Goal: Information Seeking & Learning: Learn about a topic

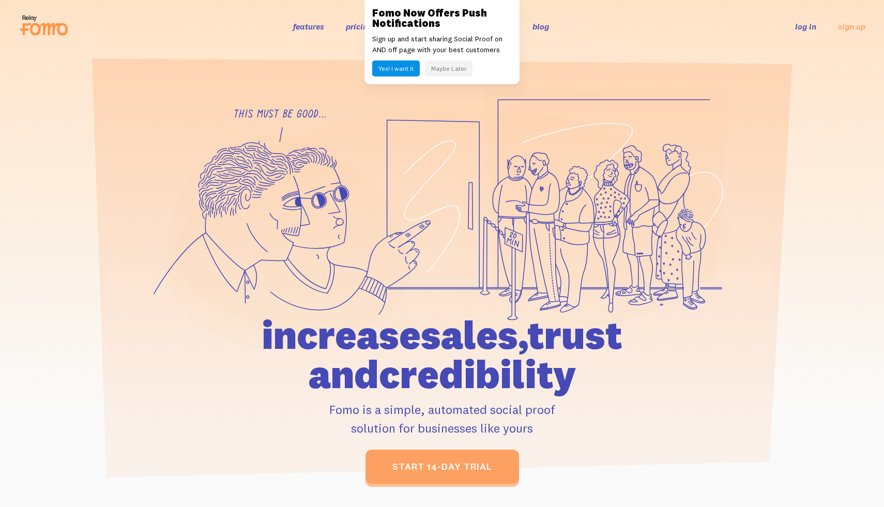
click at [455, 66] on button "Maybe Later" at bounding box center [449, 68] width 48 height 16
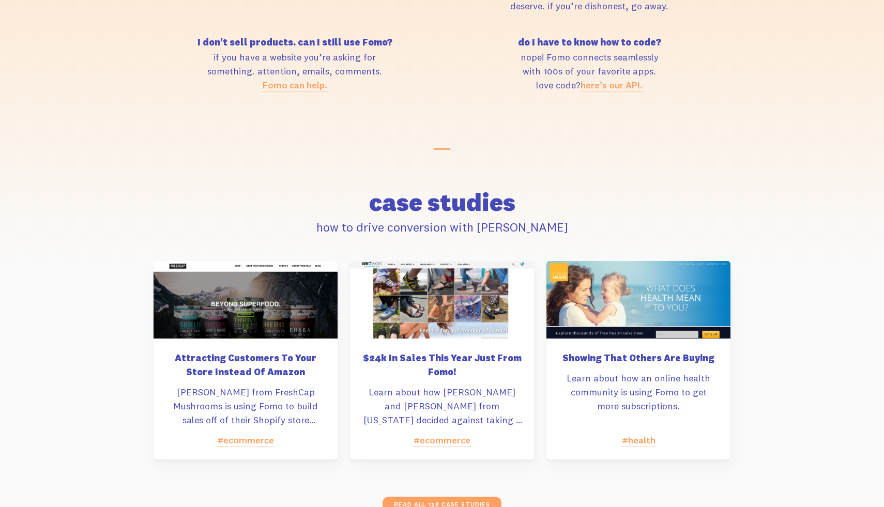
scroll to position [5142, 0]
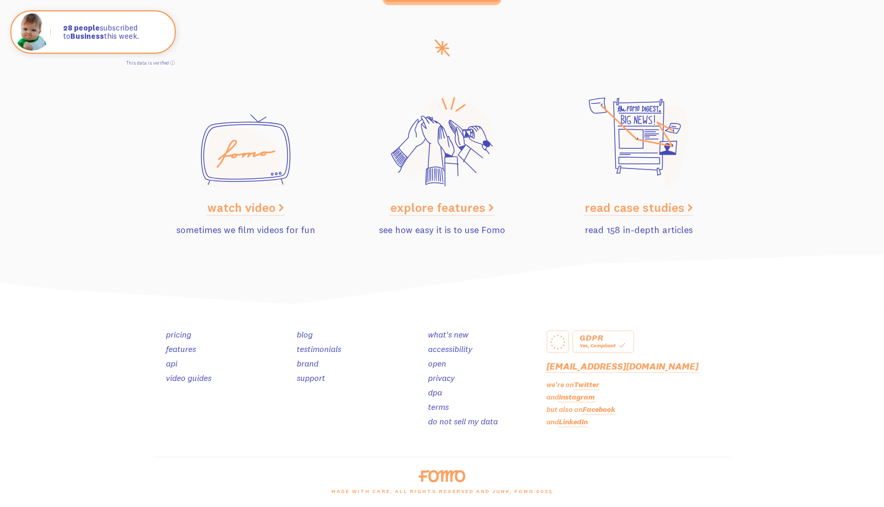
click at [569, 419] on link "LinkedIn" at bounding box center [573, 421] width 29 height 9
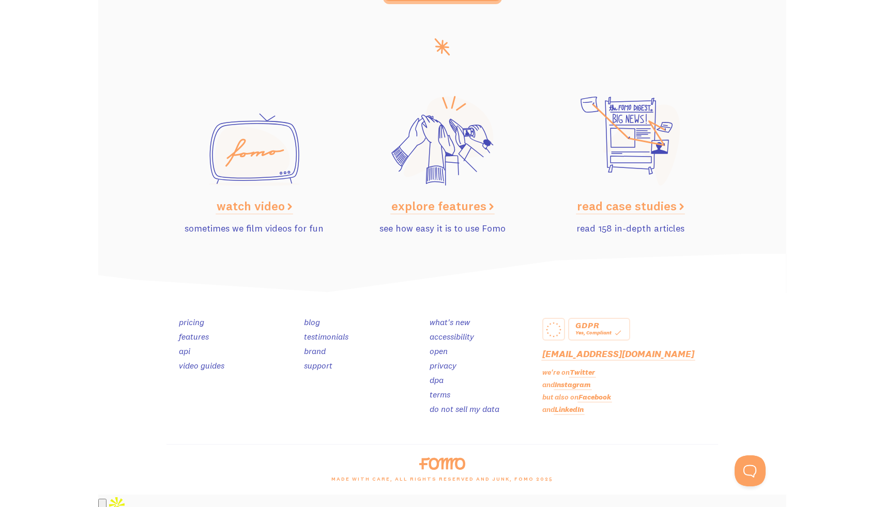
scroll to position [5056, 0]
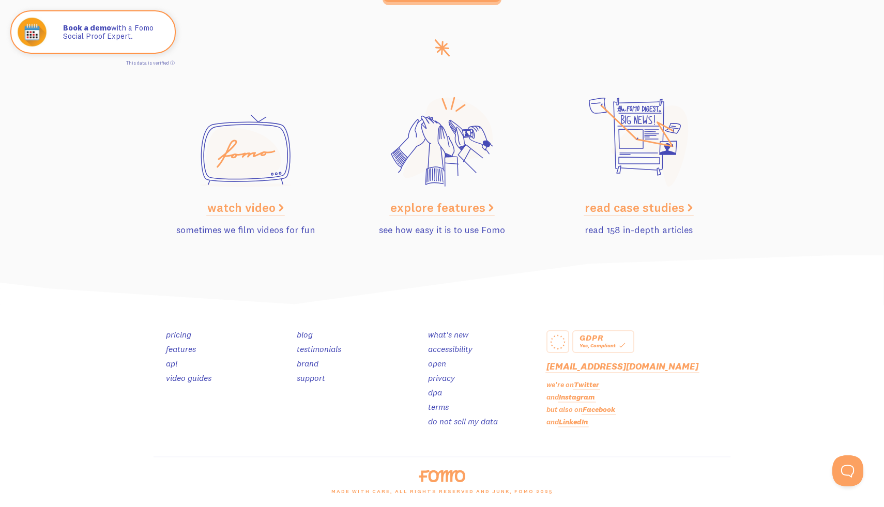
click at [303, 332] on link "blog" at bounding box center [305, 334] width 16 height 10
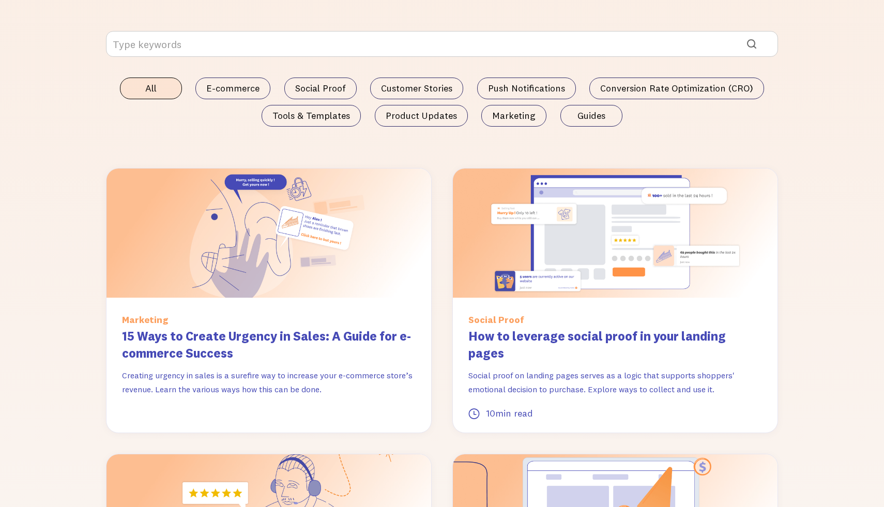
scroll to position [744, 0]
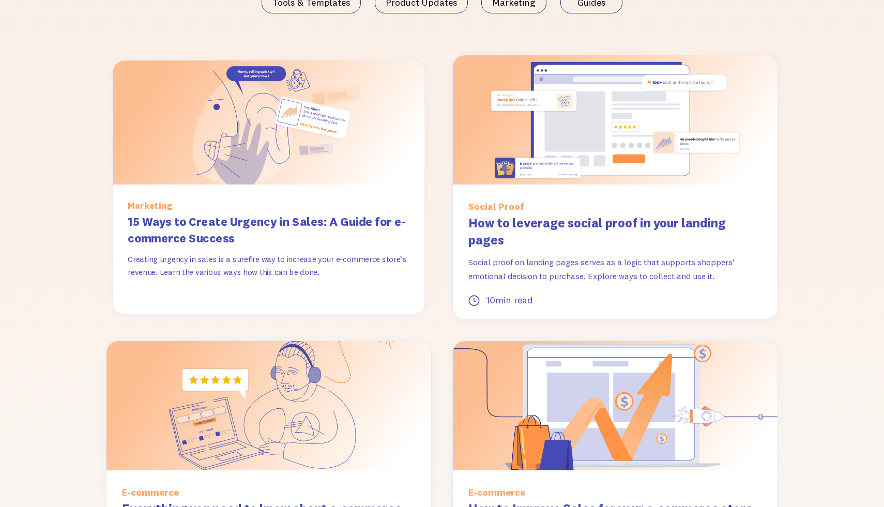
click at [233, 220] on h3 "15 Ways to Create Urgency in Sales: A Guide for e-commerce Success" at bounding box center [269, 230] width 282 height 34
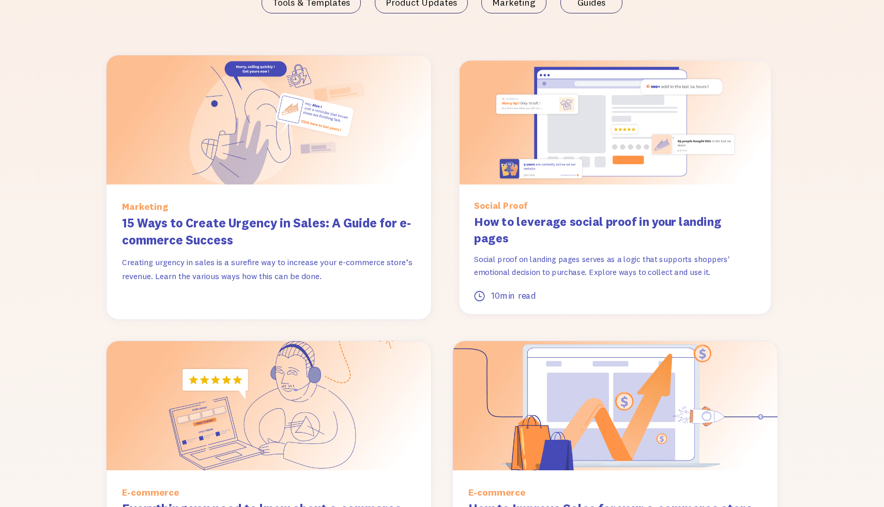
click at [579, 229] on h3 "How to leverage social proof in your landing pages" at bounding box center [615, 230] width 282 height 34
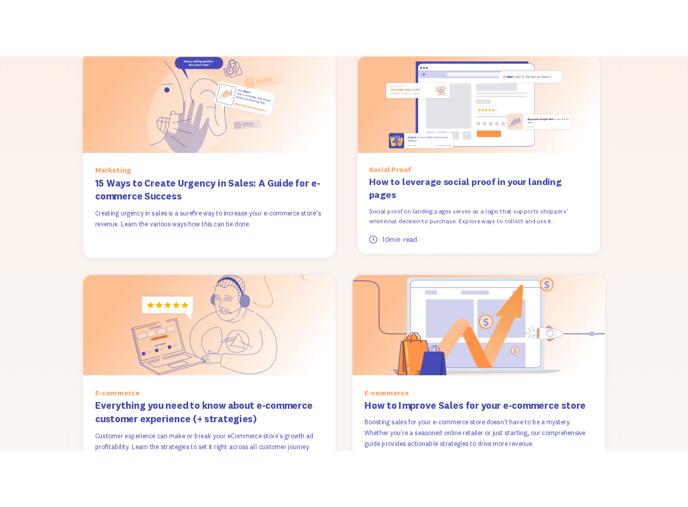
scroll to position [936, 0]
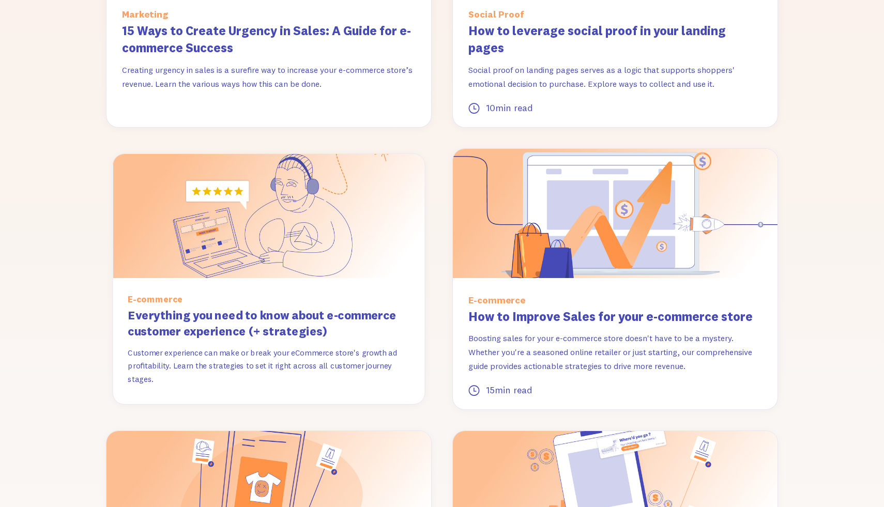
click at [256, 310] on h3 "Everything you need to know about e-commerce customer experience (+ strategies)" at bounding box center [269, 324] width 282 height 34
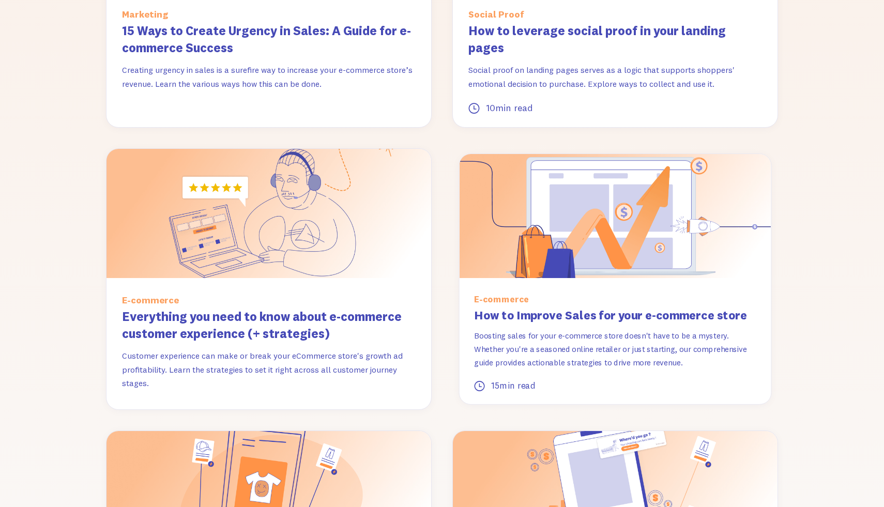
click at [511, 308] on link "How to Improve Sales for your e-commerce store Boosting sales for your e-commer…" at bounding box center [615, 348] width 282 height 83
